Goal: Find specific page/section: Find specific page/section

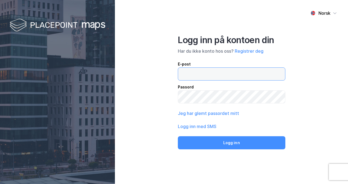
click at [206, 71] on input "email" at bounding box center [231, 74] width 107 height 13
type input "[EMAIL_ADDRESS][DOMAIN_NAME]"
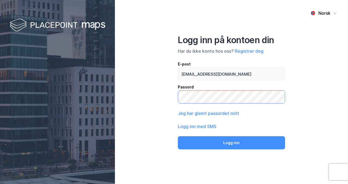
click at [178, 136] on button "Logg inn" at bounding box center [231, 142] width 107 height 13
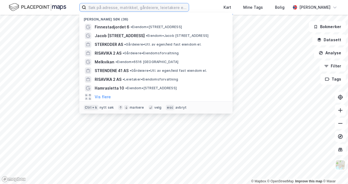
click at [118, 7] on input at bounding box center [137, 7] width 103 height 8
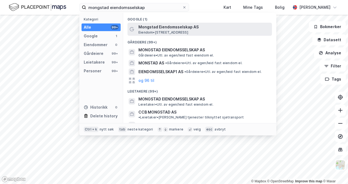
click at [185, 31] on span "Eiendom • [STREET_ADDRESS]" at bounding box center [163, 32] width 50 height 4
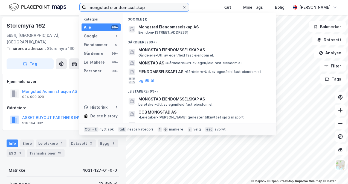
drag, startPoint x: 150, startPoint y: 11, endPoint x: 29, endPoint y: 15, distance: 121.4
click at [29, 15] on div "mongstad eiendomsselskap Kategori Alle 99+ Google 1 Eiendommer 0 Gårdeiere 99+ …" at bounding box center [174, 92] width 348 height 184
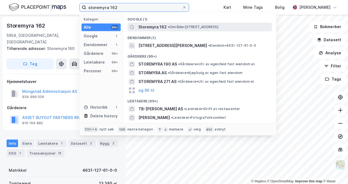
type input "storemyra 162"
click at [197, 25] on span "• Område • [STREET_ADDRESS]" at bounding box center [193, 27] width 51 height 4
